Goal: Navigation & Orientation: Find specific page/section

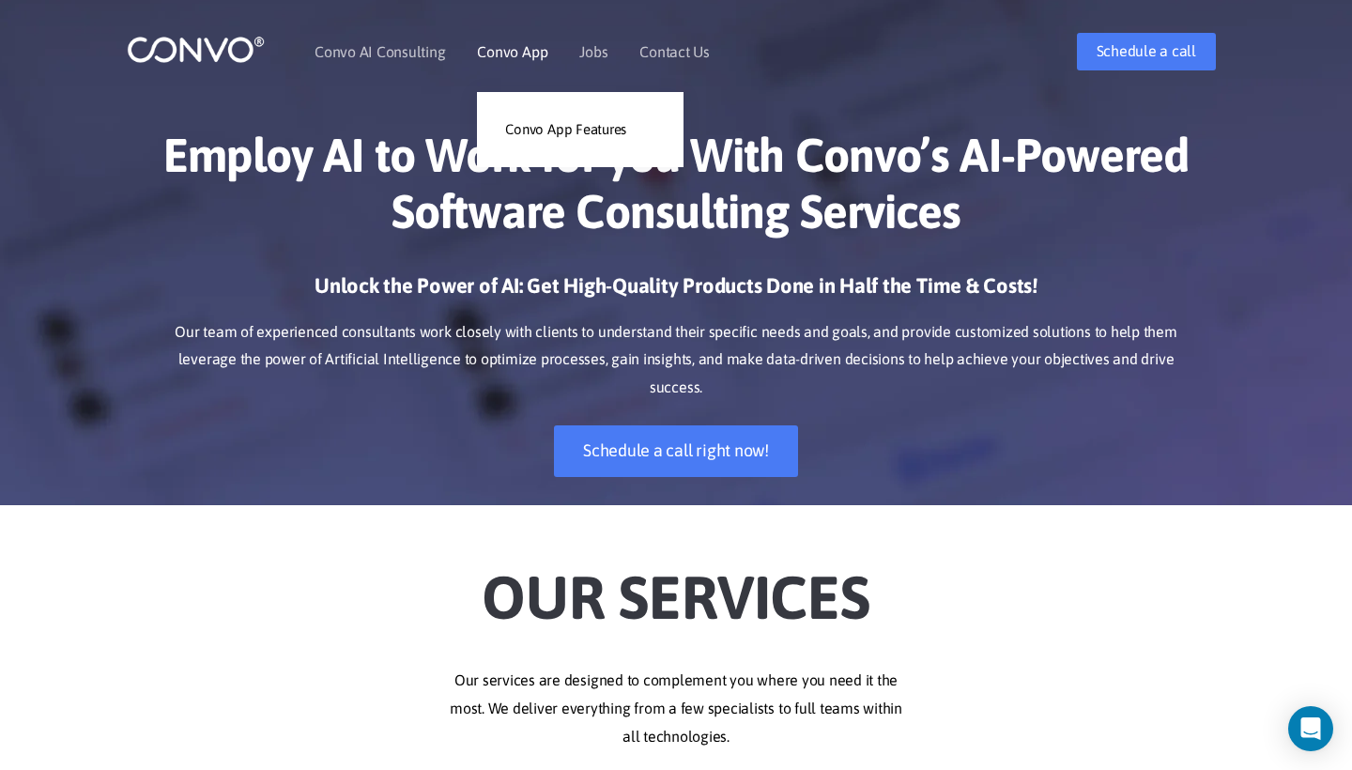
click at [534, 59] on link "Convo App" at bounding box center [512, 51] width 70 height 15
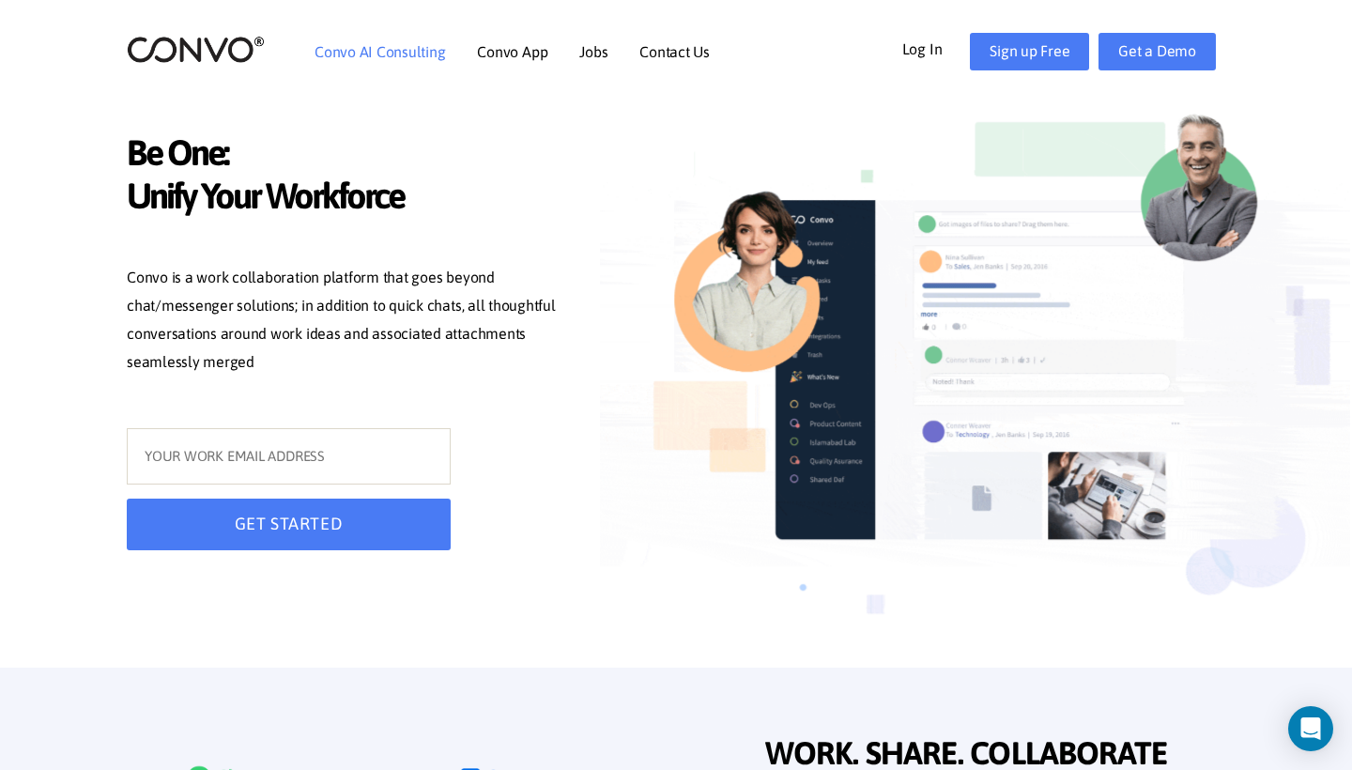
click at [380, 66] on li "Convo AI Consulting" at bounding box center [380, 51] width 131 height 81
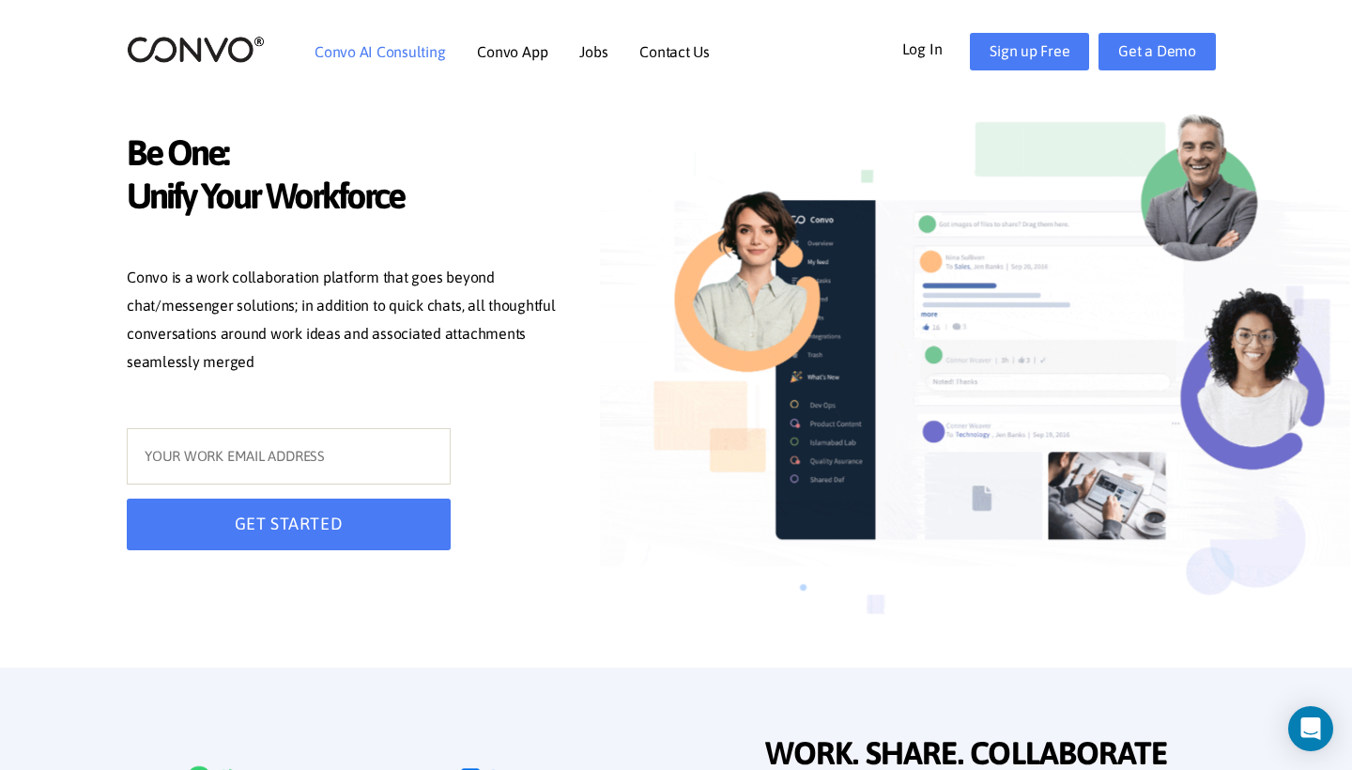
click at [381, 58] on link "Convo AI Consulting" at bounding box center [380, 51] width 131 height 15
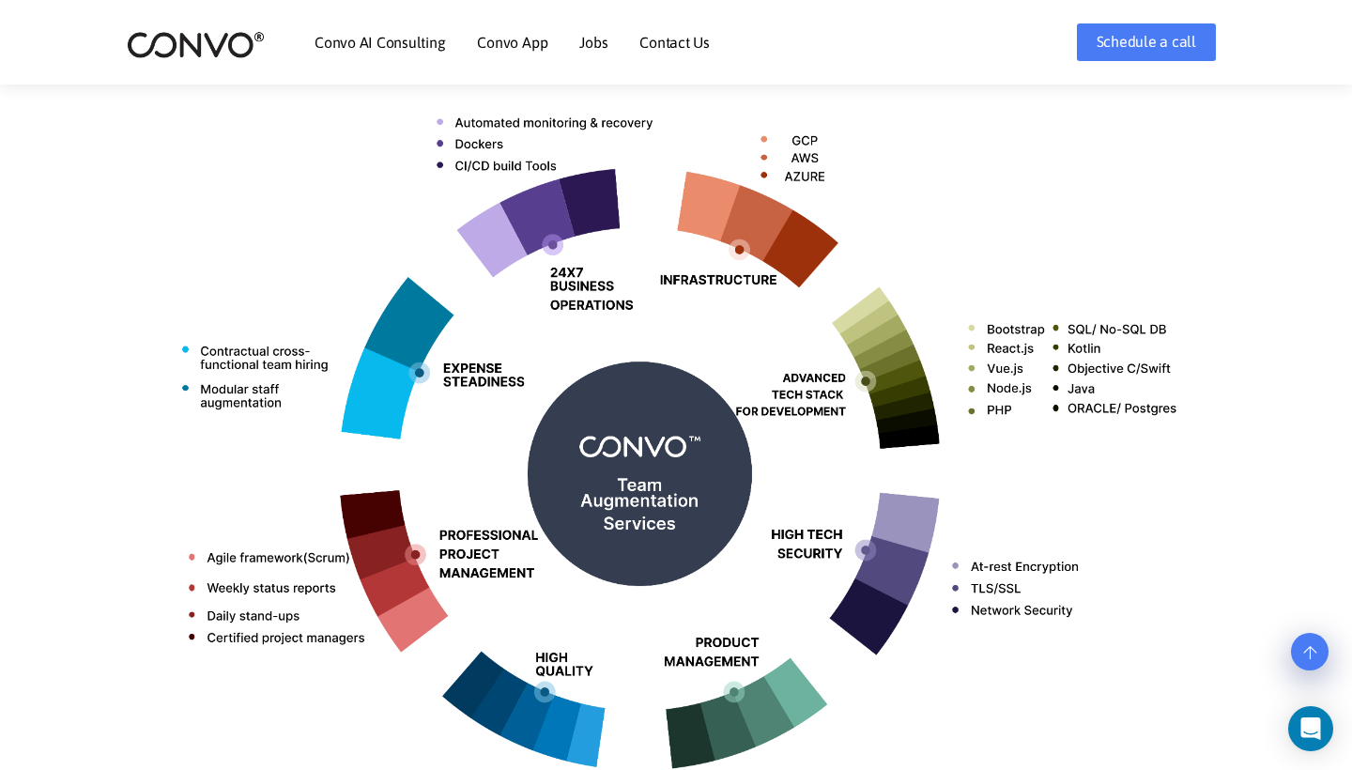
scroll to position [796, 0]
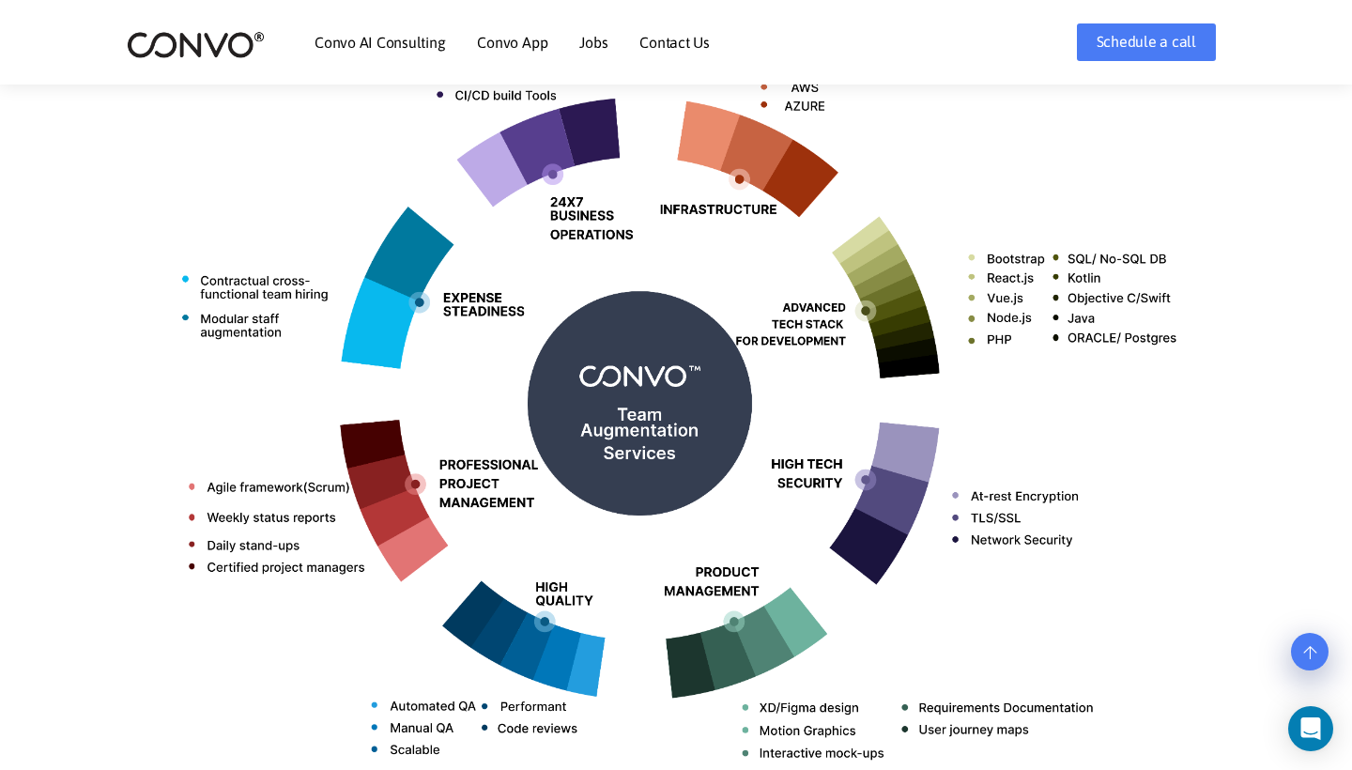
click at [601, 37] on link "Jobs" at bounding box center [593, 42] width 28 height 15
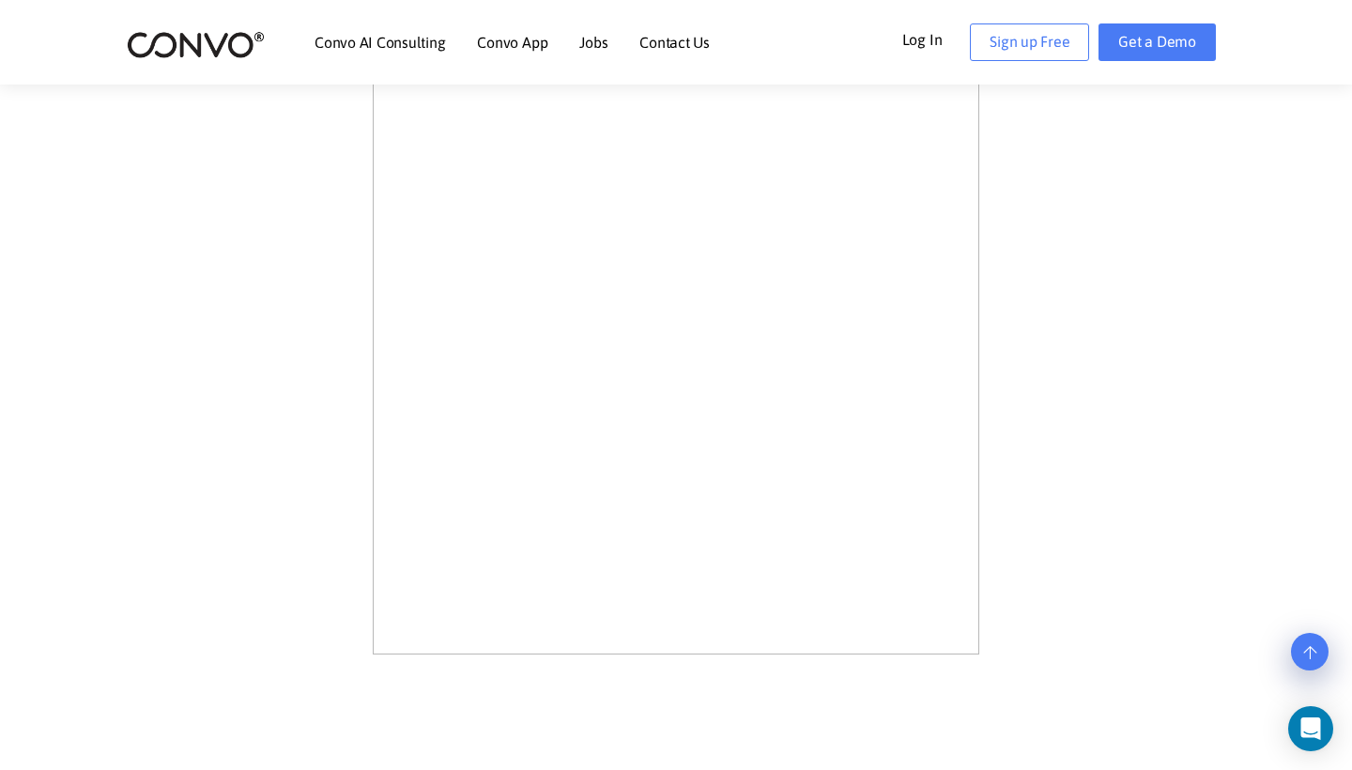
scroll to position [1182, 0]
